Goal: Use online tool/utility: Utilize a website feature to perform a specific function

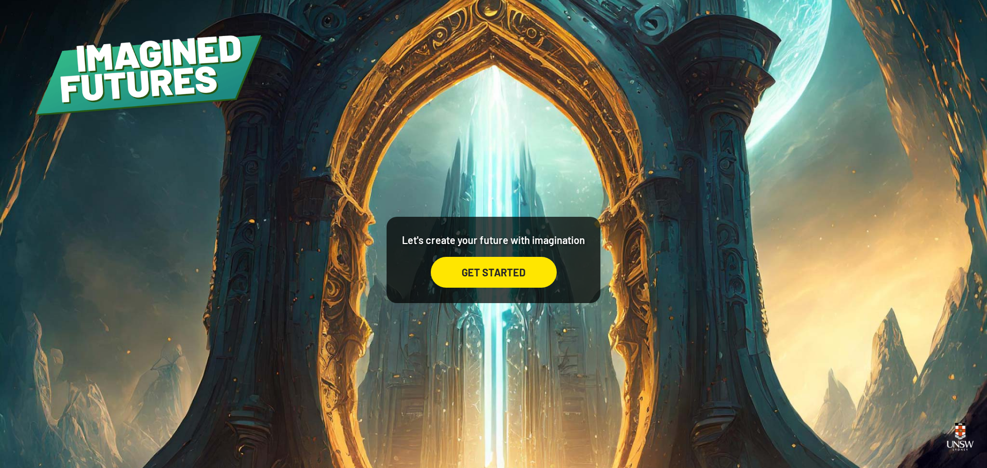
click at [462, 269] on div "GET STARTED" at bounding box center [494, 272] width 126 height 31
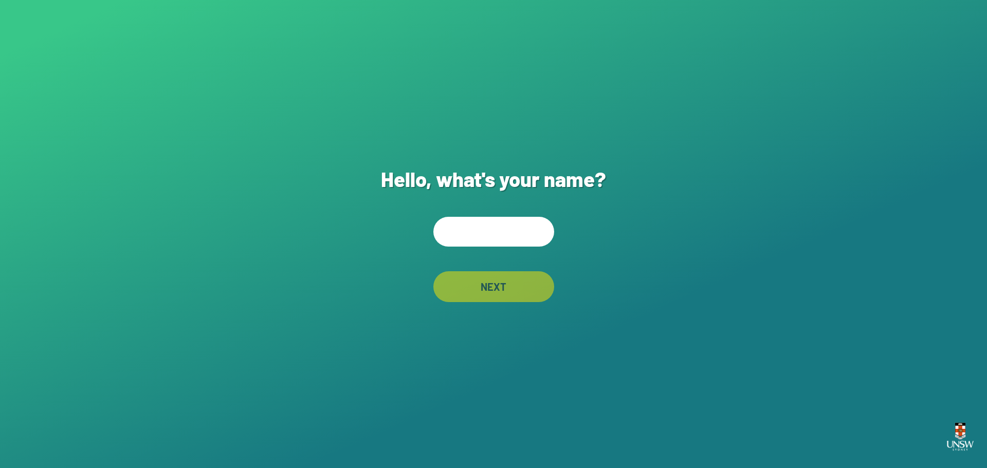
click at [480, 242] on input "text" at bounding box center [493, 232] width 121 height 30
type input "****"
click at [702, 170] on div "Hello, what's your name? **** NEXT" at bounding box center [493, 234] width 987 height 468
click at [518, 284] on div "NEXT" at bounding box center [493, 286] width 121 height 31
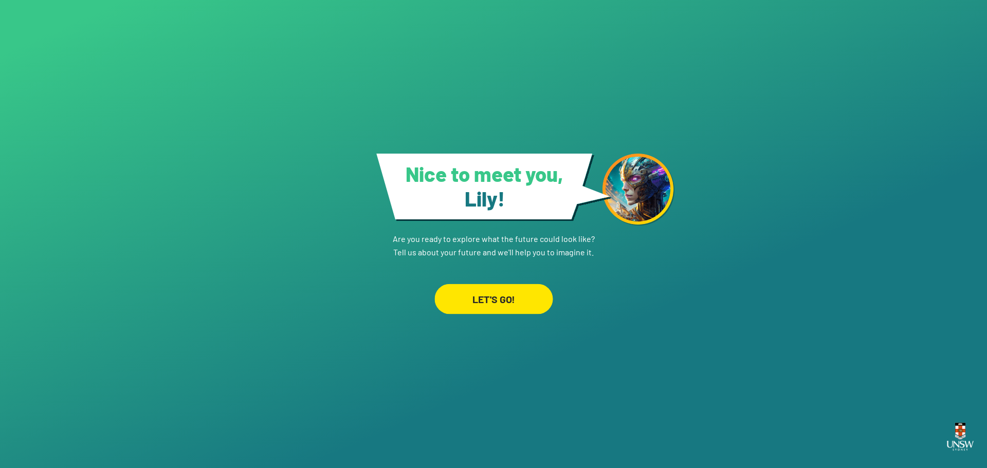
click at [506, 294] on div "LET'S GO!" at bounding box center [493, 299] width 118 height 30
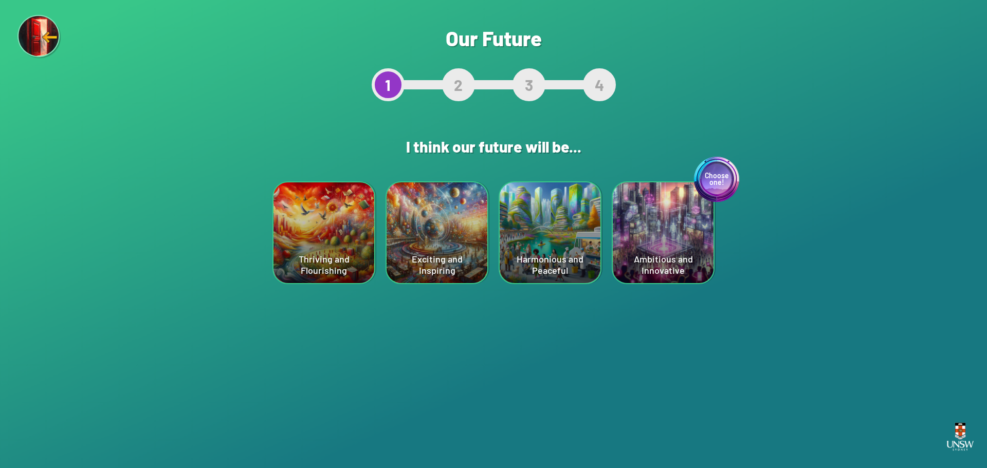
click at [404, 239] on div "Exciting and Inspiring" at bounding box center [436, 232] width 101 height 101
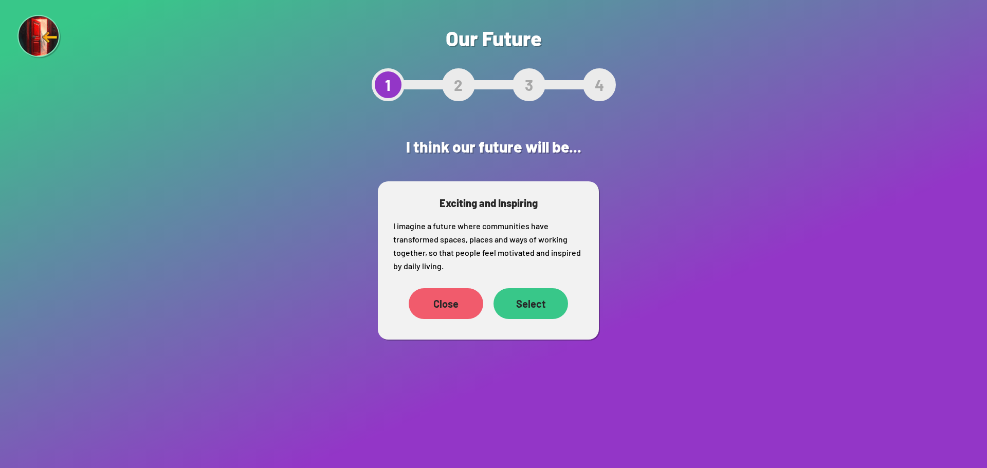
click at [522, 300] on div "Select" at bounding box center [530, 303] width 75 height 31
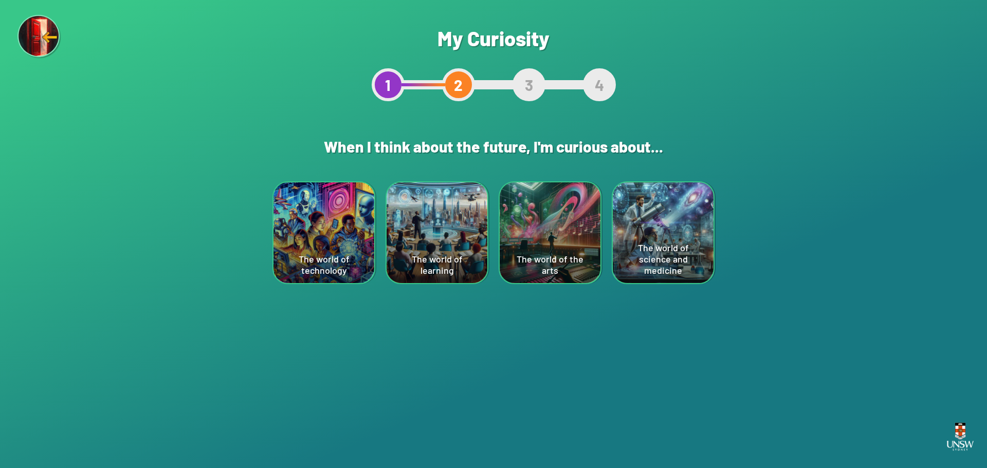
click at [425, 255] on div "The world of learning" at bounding box center [436, 232] width 101 height 101
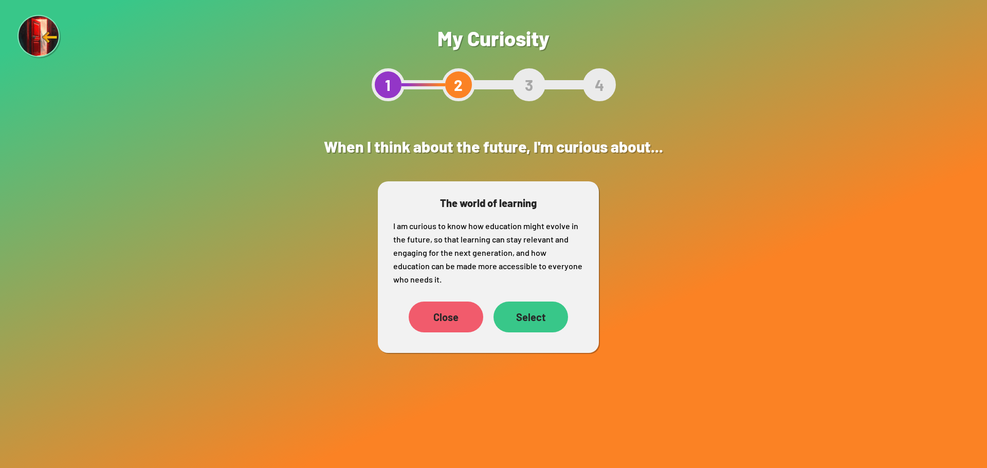
click at [534, 312] on div "Select" at bounding box center [530, 317] width 75 height 31
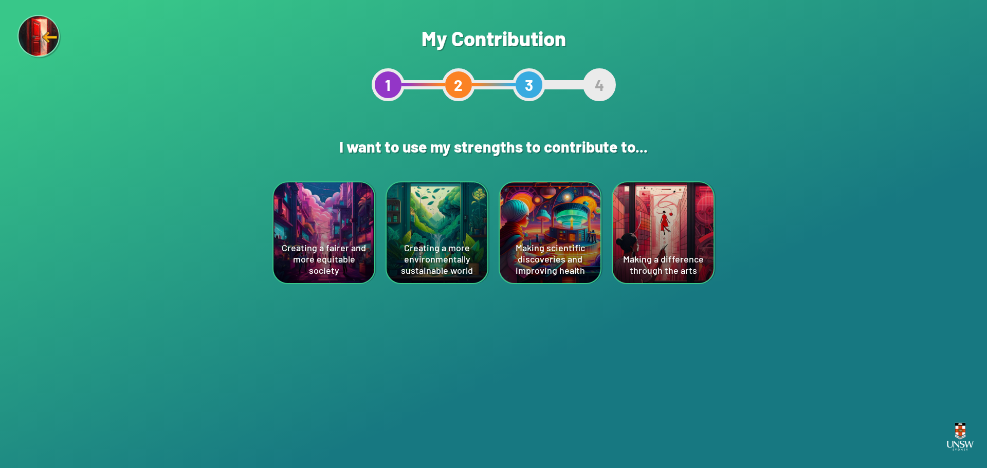
click at [351, 226] on div "Creating a fairer and more equitable society" at bounding box center [323, 232] width 101 height 101
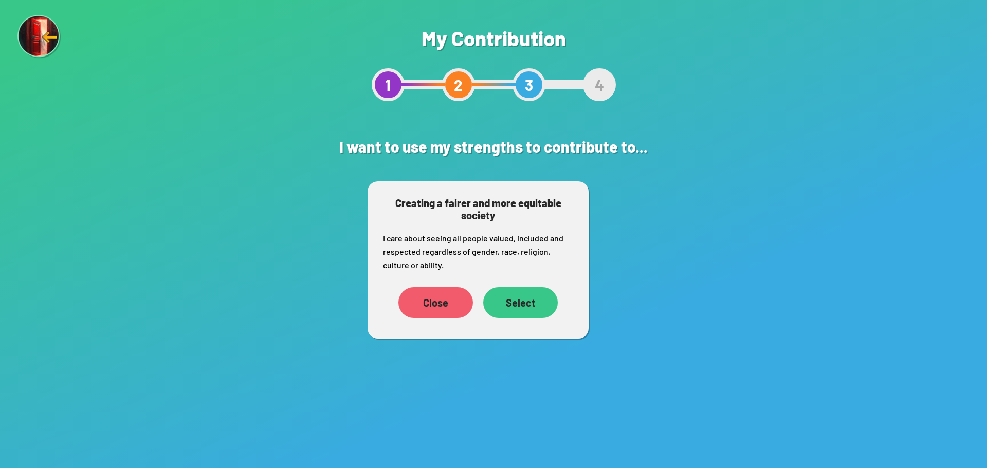
click at [517, 297] on div "Select" at bounding box center [520, 302] width 75 height 31
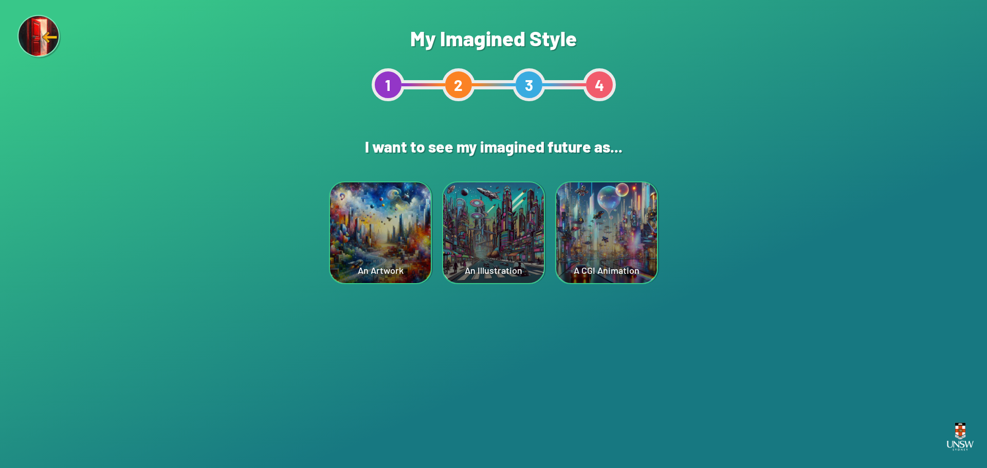
click at [493, 224] on div "An Illustration" at bounding box center [493, 232] width 101 height 101
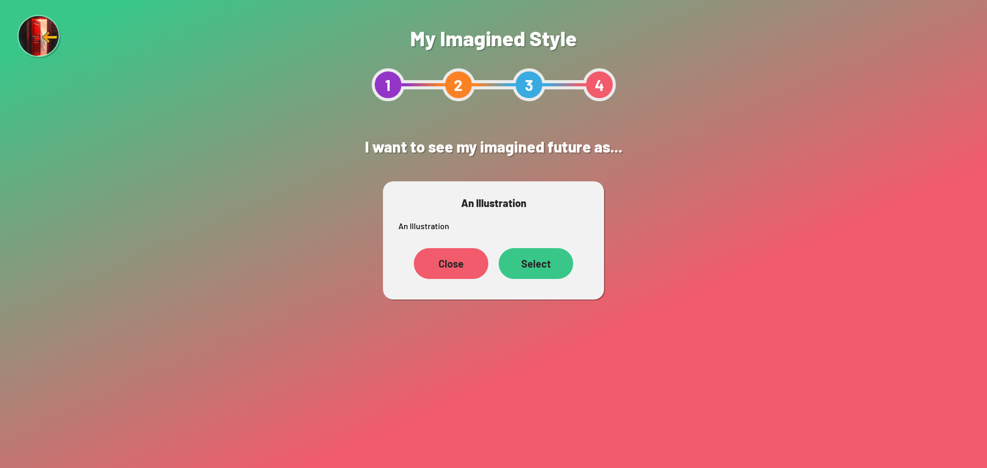
click at [540, 264] on div "Select" at bounding box center [535, 263] width 75 height 31
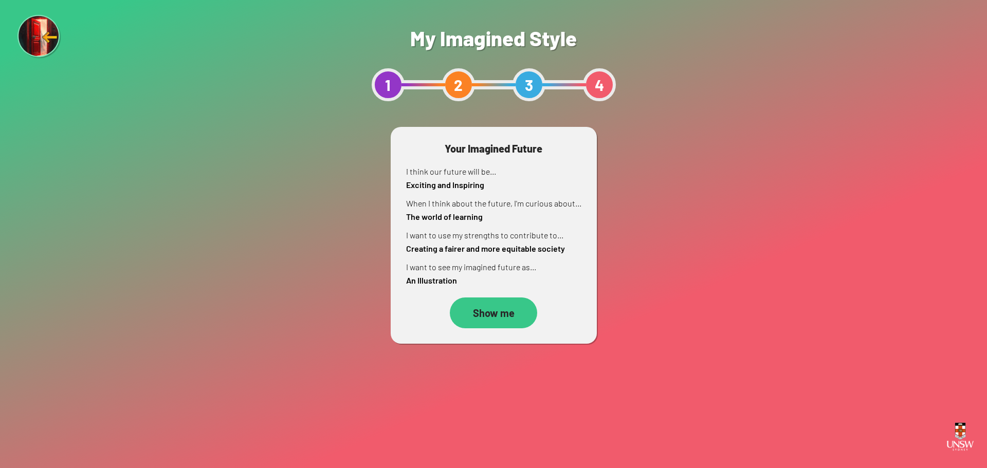
click at [511, 320] on div "Show me" at bounding box center [493, 313] width 87 height 31
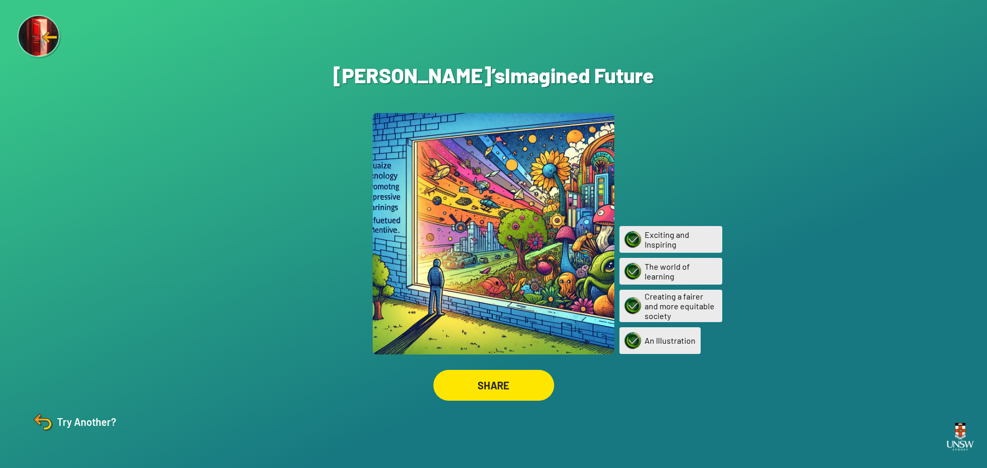
click at [468, 199] on div at bounding box center [494, 234] width 242 height 242
